Goal: Task Accomplishment & Management: Use online tool/utility

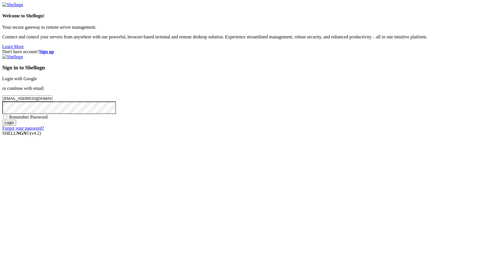
drag, startPoint x: 296, startPoint y: 191, endPoint x: 304, endPoint y: 177, distance: 15.5
click at [304, 131] on div "Sign in to Shellngn Login with Google or continue with email: [EMAIL_ADDRESS][D…" at bounding box center [242, 92] width 480 height 76
click at [16, 126] on input "Login" at bounding box center [9, 123] width 14 height 6
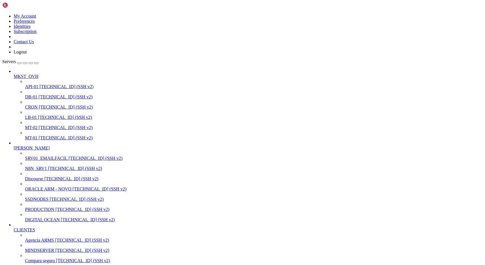
scroll to position [127, 0]
click at [33, 258] on span "Compara seguro" at bounding box center [40, 260] width 30 height 5
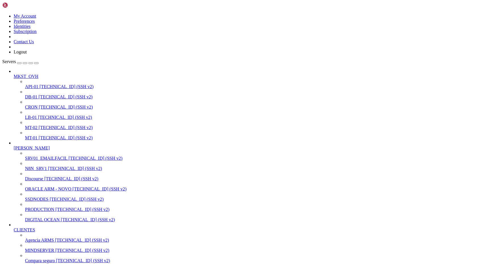
scroll to position [39, 0]
drag, startPoint x: 52, startPoint y: 1236, endPoint x: 133, endPoint y: 1237, distance: 80.4
